Goal: Obtain resource: Download file/media

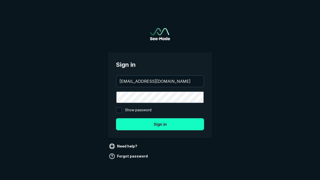
click at [160, 124] on button "Sign in" at bounding box center [160, 124] width 88 height 12
